Goal: Task Accomplishment & Management: Use online tool/utility

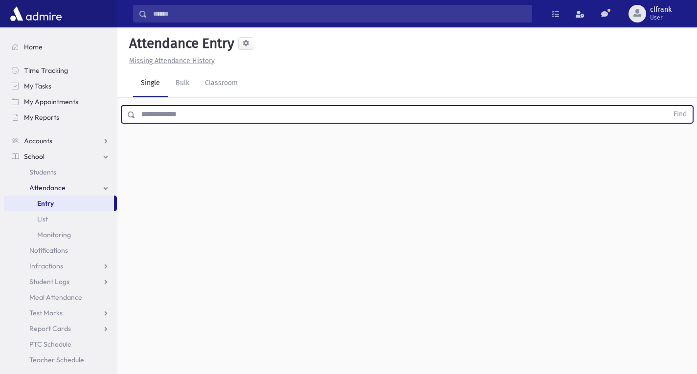
click at [169, 118] on input "text" at bounding box center [402, 115] width 533 height 18
click at [668, 106] on button "Find" at bounding box center [680, 114] width 25 height 17
click at [41, 166] on link "Students" at bounding box center [60, 172] width 113 height 16
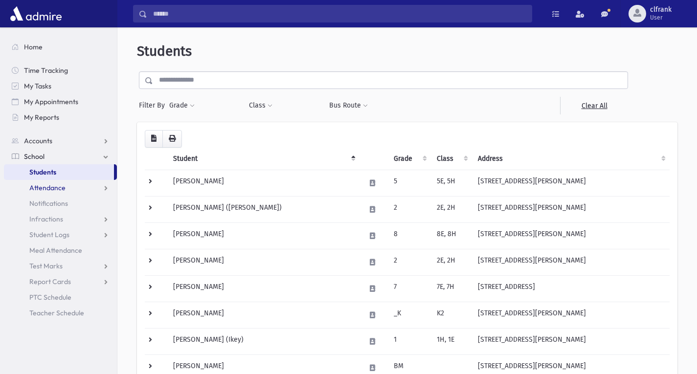
click at [74, 191] on link "Attendance" at bounding box center [60, 188] width 113 height 16
click at [56, 201] on link "Entry" at bounding box center [60, 204] width 113 height 16
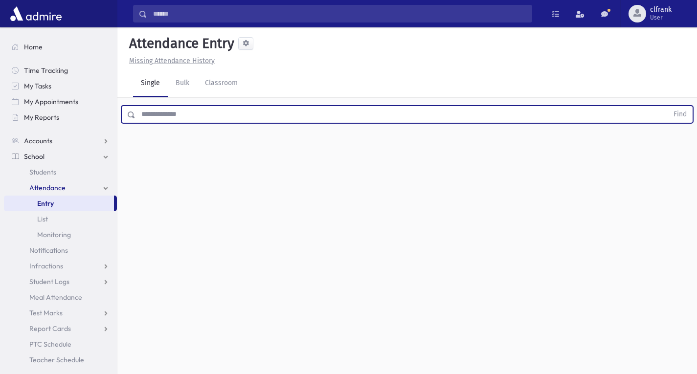
click at [208, 114] on input "text" at bounding box center [402, 115] width 533 height 18
click at [668, 106] on button "Find" at bounding box center [680, 114] width 25 height 17
click at [204, 115] on input "text" at bounding box center [402, 115] width 533 height 18
drag, startPoint x: 150, startPoint y: 112, endPoint x: 141, endPoint y: 114, distance: 8.4
click at [141, 114] on input "*****" at bounding box center [402, 115] width 533 height 18
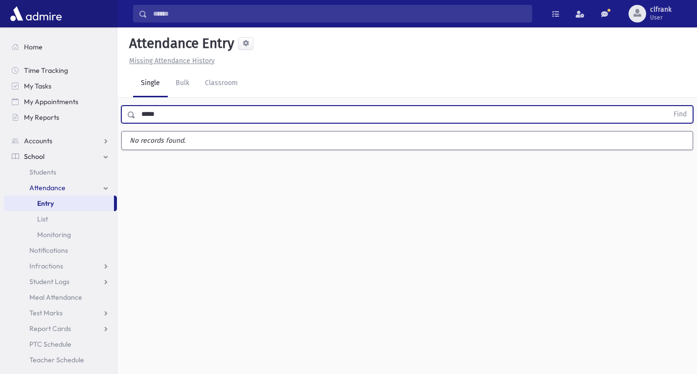
click at [191, 119] on input "*****" at bounding box center [402, 115] width 533 height 18
type input "****"
click at [668, 106] on button "Find" at bounding box center [680, 114] width 25 height 17
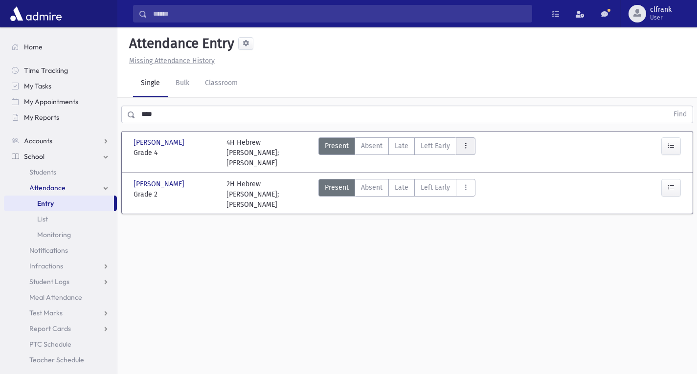
click at [473, 145] on button "AttTypes" at bounding box center [466, 147] width 20 height 18
click at [494, 149] on div "Present P Absent A Late L Left Early LE Came Late & Left Early L & LE" at bounding box center [477, 153] width 325 height 31
click at [464, 146] on icon "AttTypes" at bounding box center [465, 146] width 7 height 8
click at [593, 141] on div "Present P Absent A Late L Left Early LE Came Late & Left Early L & LE" at bounding box center [477, 153] width 325 height 31
click at [230, 83] on link "Classroom" at bounding box center [221, 83] width 48 height 27
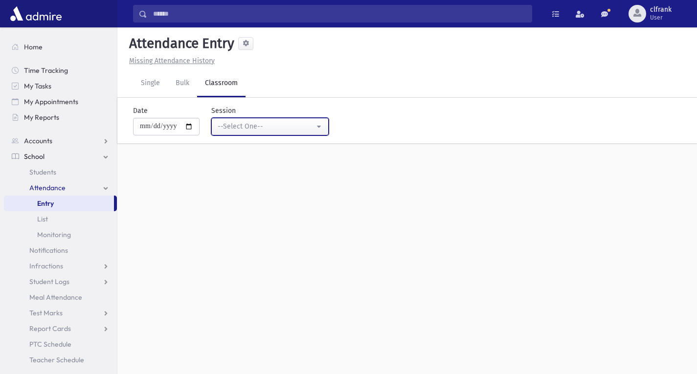
click at [263, 128] on div "--Select One--" at bounding box center [266, 126] width 97 height 10
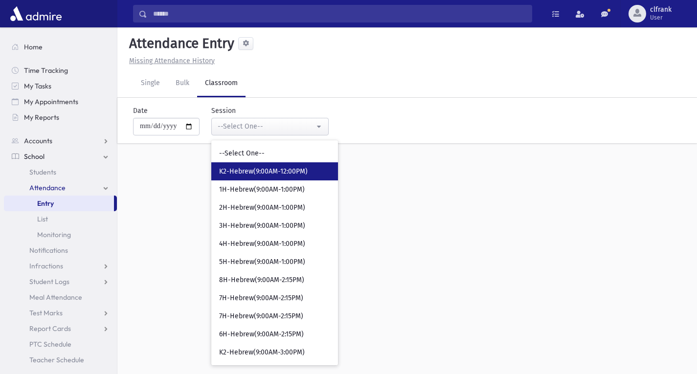
click at [257, 168] on span "K2-Hebrew(9:00AM-12:00PM)" at bounding box center [263, 172] width 89 height 10
select select "****"
